Goal: Check status: Check status

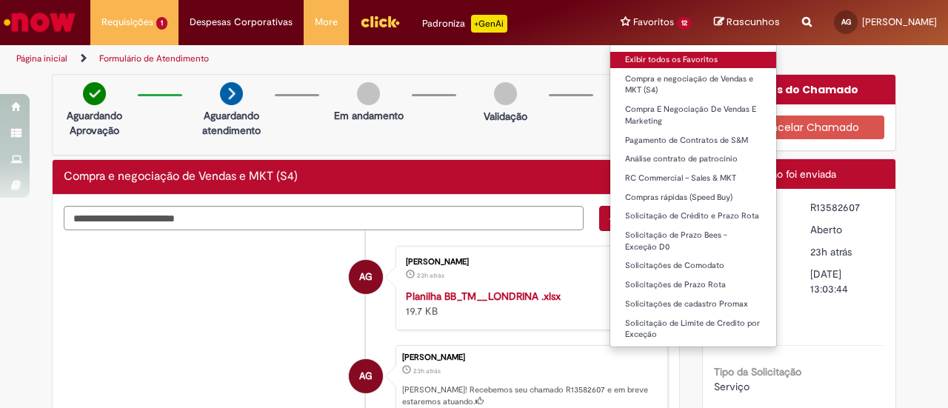
click at [610, 59] on link "Exibir todos os Favoritos" at bounding box center [693, 60] width 166 height 16
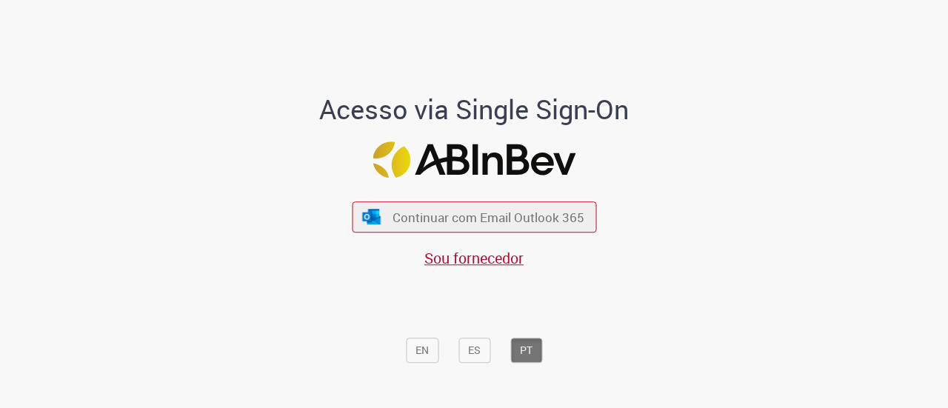
click at [497, 200] on div "Continuar com Email Outlook 365 Sou fornecedor" at bounding box center [474, 228] width 244 height 82
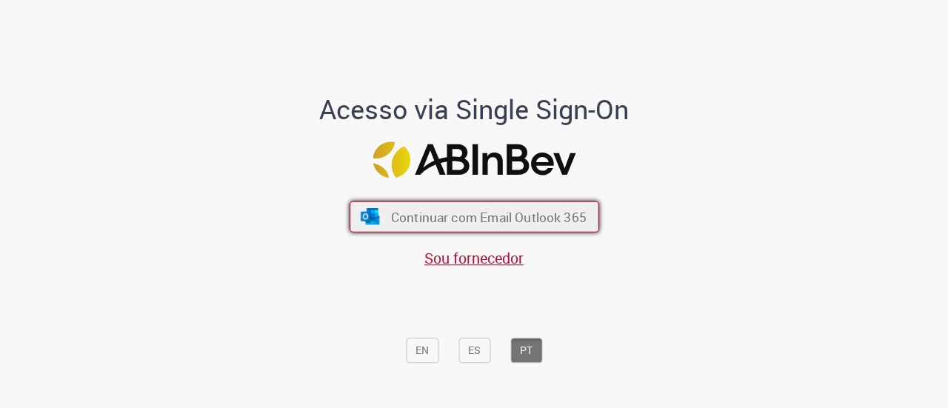
click at [492, 212] on span "Continuar com Email Outlook 365" at bounding box center [487, 216] width 195 height 17
click at [441, 216] on span "Continuar com Email Outlook 365" at bounding box center [487, 216] width 195 height 17
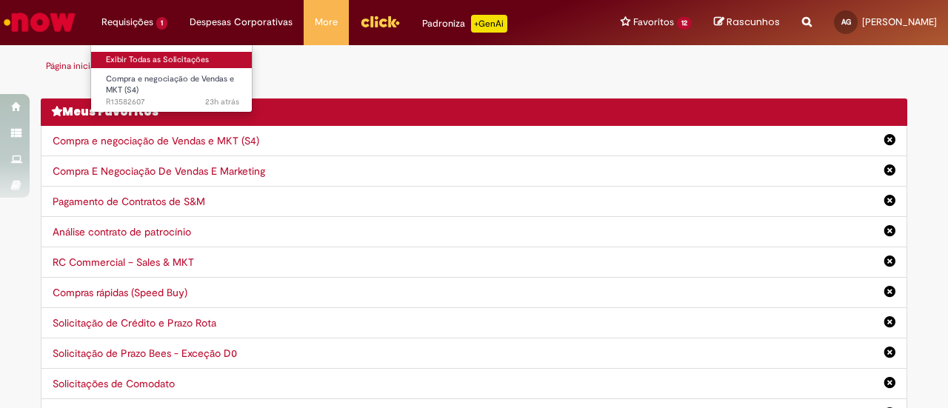
click at [157, 62] on link "Exibir Todas as Solicitações" at bounding box center [172, 60] width 163 height 16
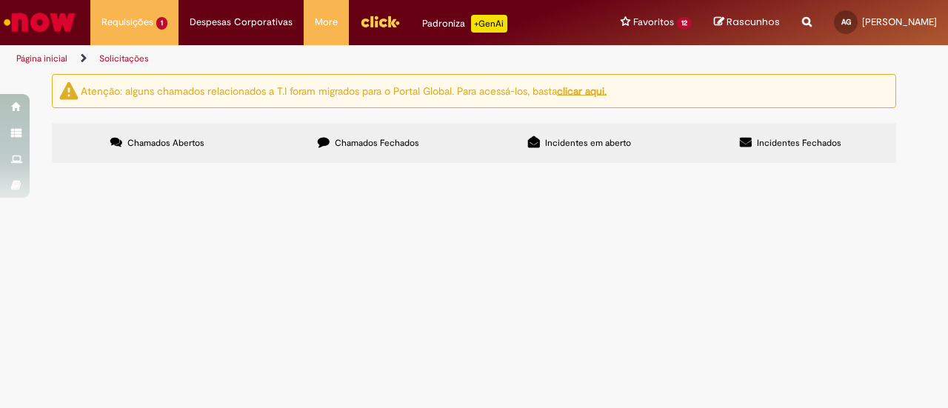
click at [0, 0] on span "Fachadas Londrina - Agencia Ingamax 75k" at bounding box center [0, 0] width 0 height 0
click at [0, 0] on span "Compra e negociação de Vendas e MKT (S4)" at bounding box center [0, 0] width 0 height 0
